Goal: Task Accomplishment & Management: Manage account settings

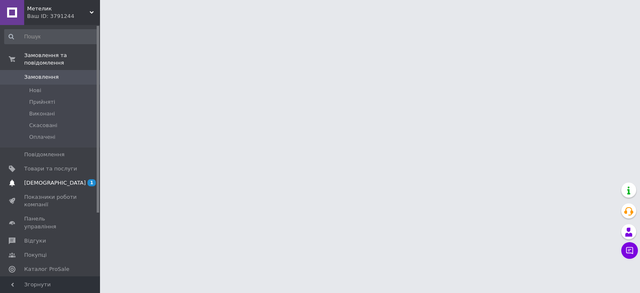
click at [45, 179] on span "[DEMOGRAPHIC_DATA]" at bounding box center [55, 182] width 62 height 7
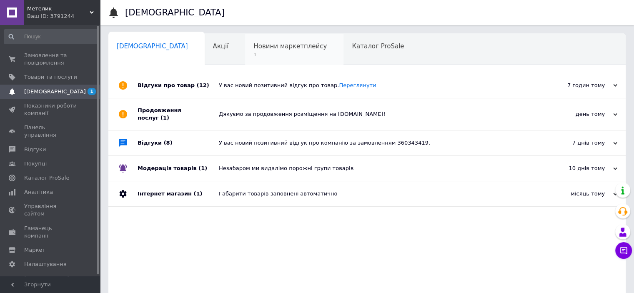
click at [253, 45] on span "Новини маркетплейсу" at bounding box center [289, 45] width 73 height 7
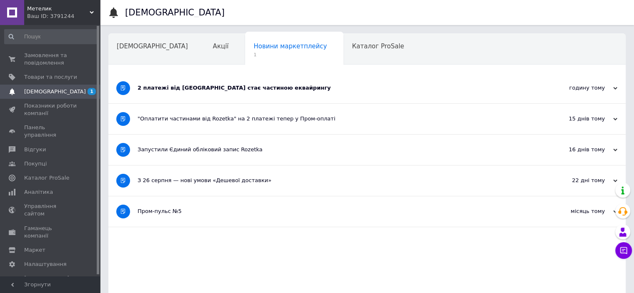
click at [212, 89] on div "2 платежі від [GEOGRAPHIC_DATA] стає частиною еквайрингу" at bounding box center [335, 87] width 396 height 7
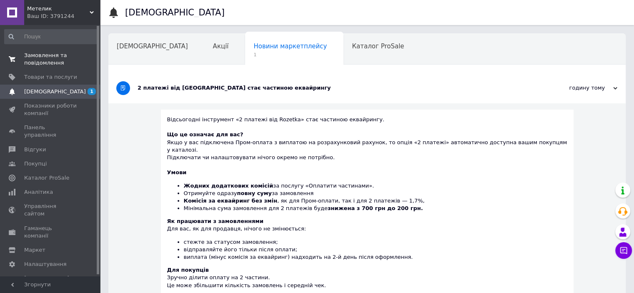
click at [40, 57] on span "Замовлення та повідомлення" at bounding box center [50, 59] width 53 height 15
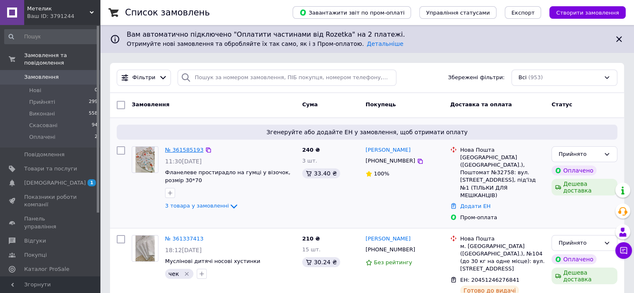
click at [190, 148] on link "№ 361585193" at bounding box center [184, 150] width 38 height 6
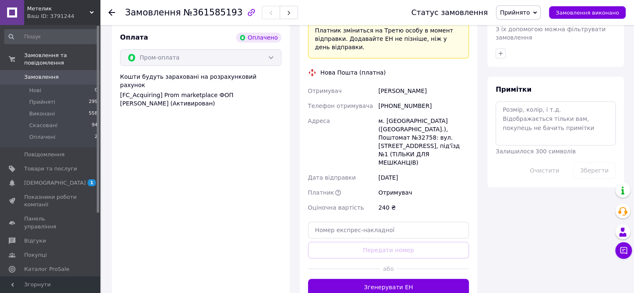
scroll to position [666, 0]
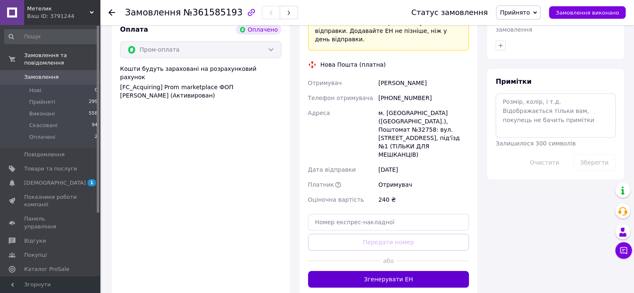
click at [389, 271] on button "Згенерувати ЕН" at bounding box center [388, 279] width 161 height 17
